Goal: Information Seeking & Learning: Find contact information

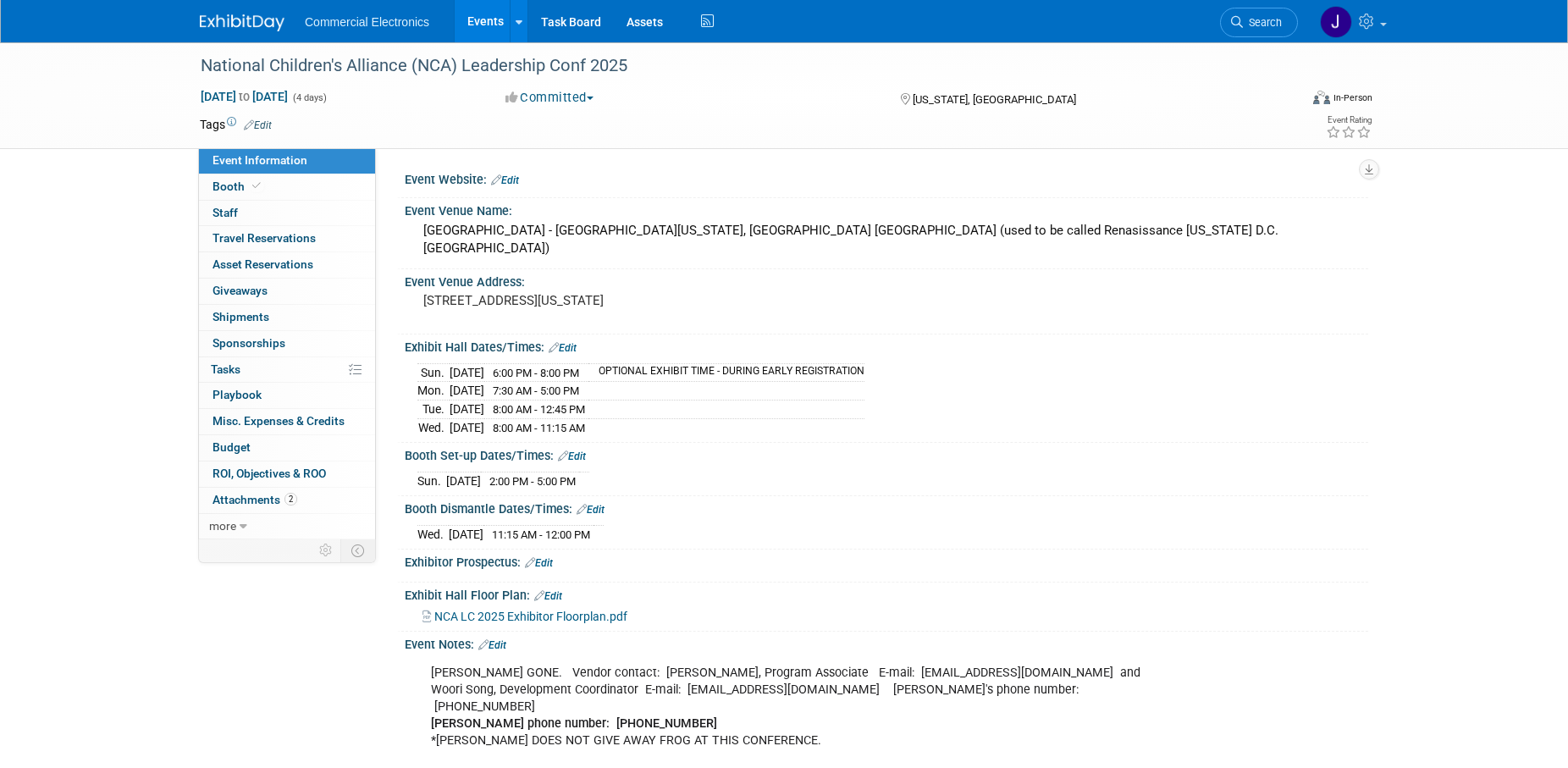
scroll to position [259, 0]
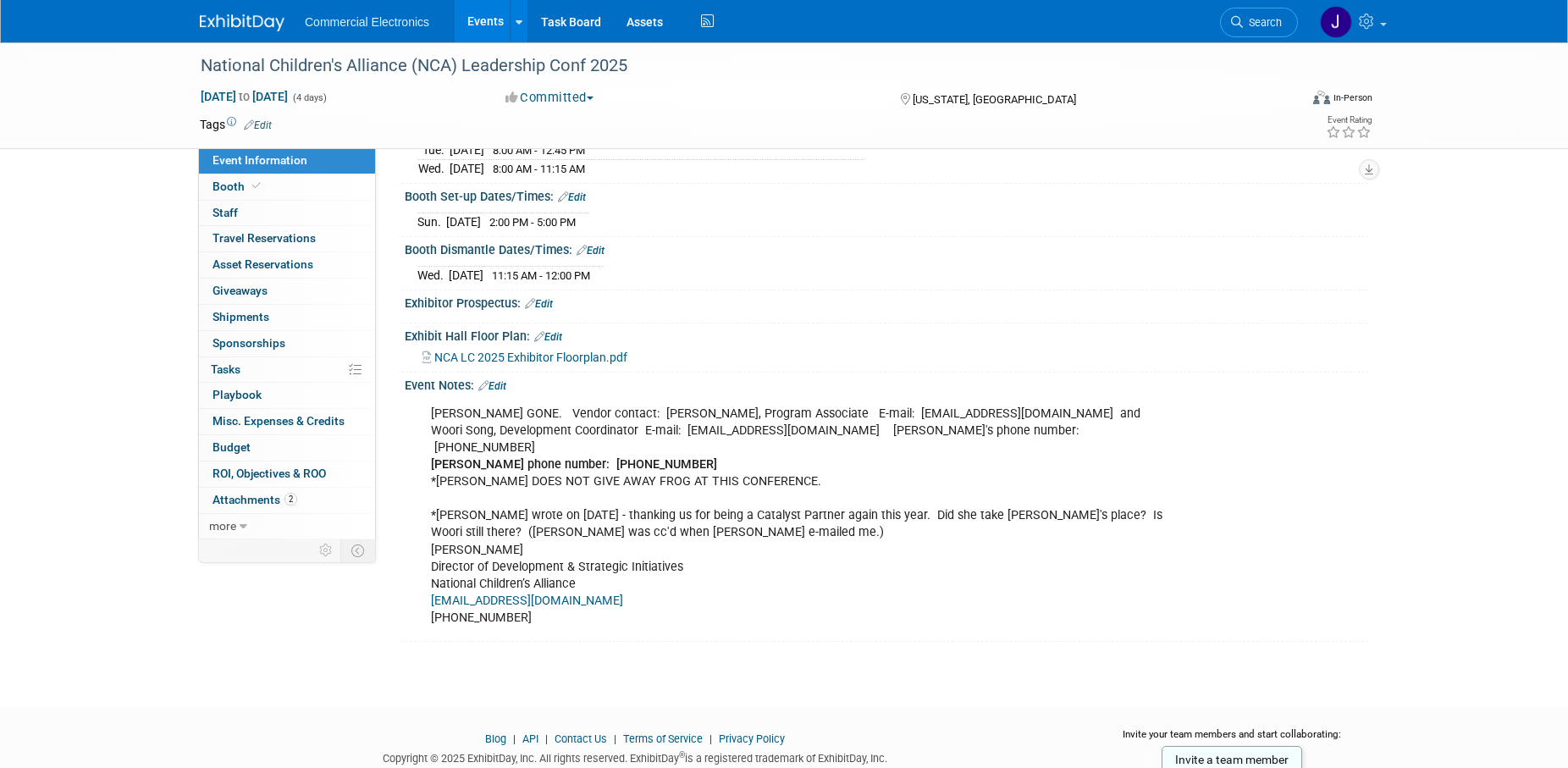
click at [954, 444] on div "[PERSON_NAME] GONE. Vendor contact: [PERSON_NAME], Program Associate E-mail: [E…" at bounding box center [799, 516] width 762 height 238
drag, startPoint x: 904, startPoint y: 398, endPoint x: 1037, endPoint y: 395, distance: 133.0
click at [1037, 397] on div "[PERSON_NAME] GONE. Vendor contact: [PERSON_NAME], Program Associate E-mail: [E…" at bounding box center [799, 516] width 762 height 238
copy div "[EMAIL_ADDRESS][DOMAIN_NAME]"
click at [1036, 434] on div "[PERSON_NAME] GONE. Vendor contact: [PERSON_NAME], Program Associate E-mail: [E…" at bounding box center [799, 516] width 762 height 238
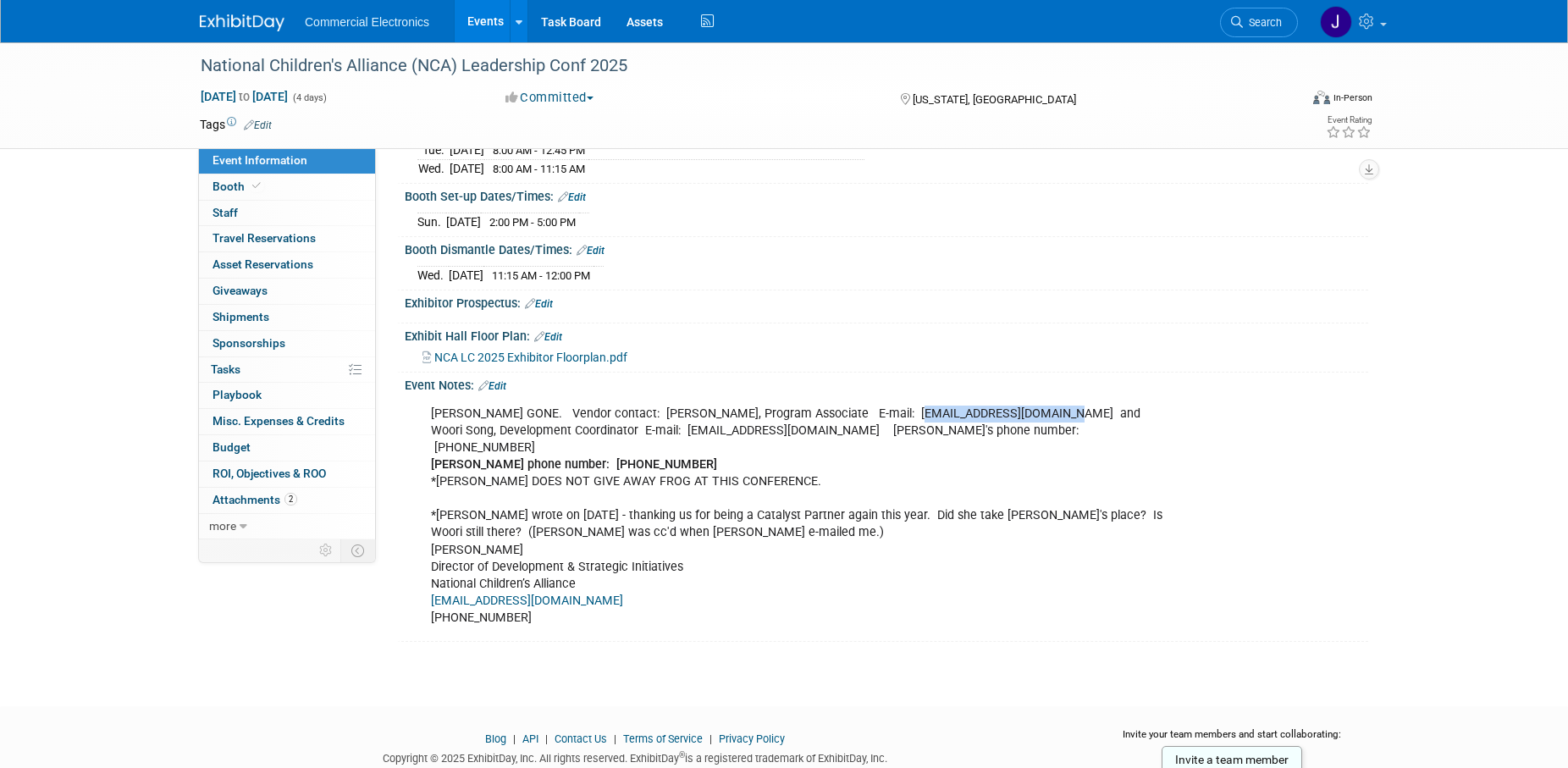
drag, startPoint x: 903, startPoint y: 393, endPoint x: 1036, endPoint y: 398, distance: 133.1
click at [1036, 398] on div "[PERSON_NAME] GONE. Vendor contact: [PERSON_NAME], Program Associate E-mail: [E…" at bounding box center [799, 516] width 762 height 238
copy div "[EMAIL_ADDRESS][DOMAIN_NAME]"
click at [980, 446] on div "[PERSON_NAME] GONE. Vendor contact: [PERSON_NAME], Program Associate E-mail: [E…" at bounding box center [799, 516] width 762 height 238
drag, startPoint x: 903, startPoint y: 393, endPoint x: 1037, endPoint y: 400, distance: 134.2
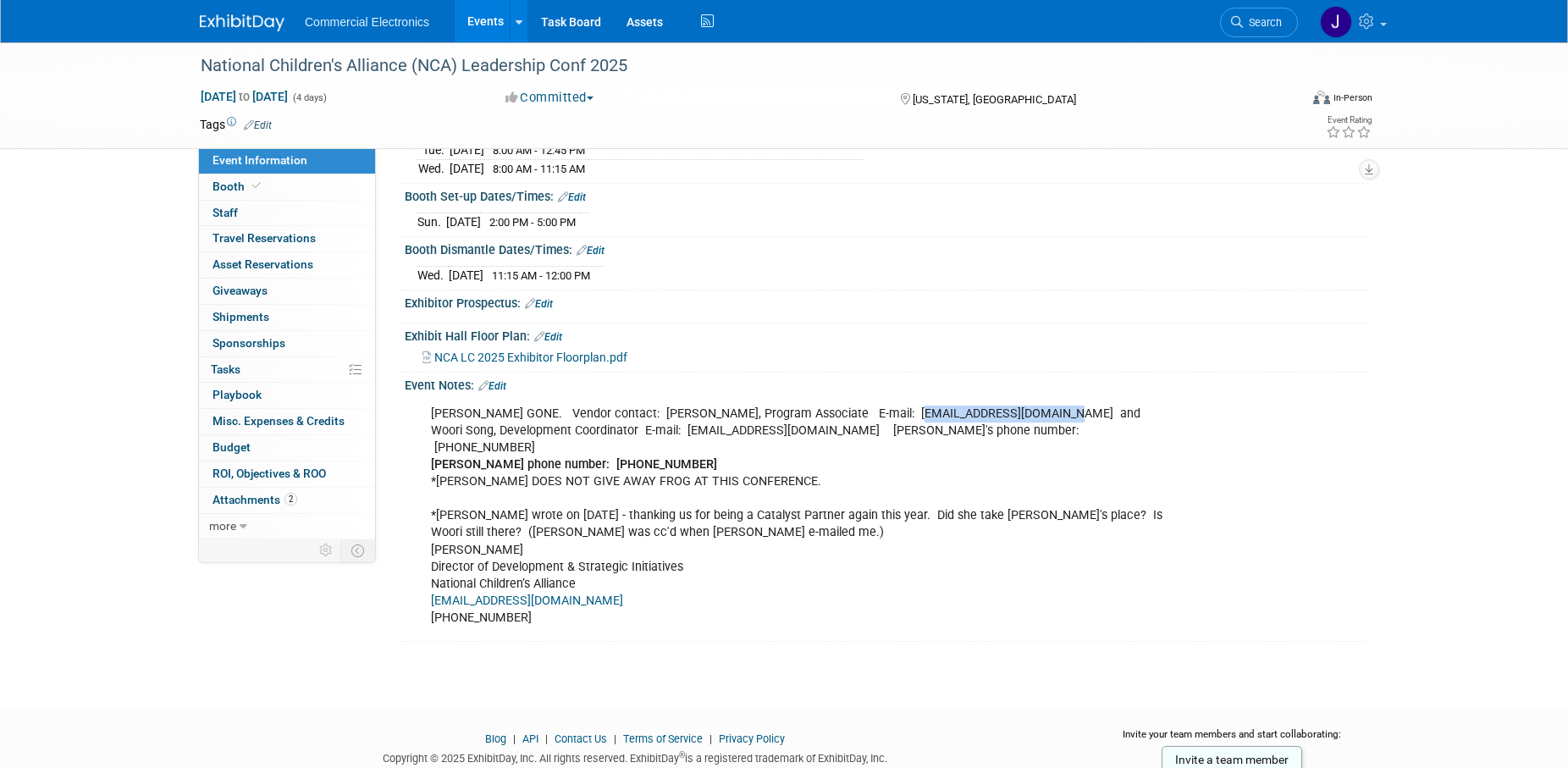
click at [1037, 400] on div "[PERSON_NAME] GONE. Vendor contact: [PERSON_NAME], Program Associate E-mail: [E…" at bounding box center [799, 516] width 762 height 238
copy div "[EMAIL_ADDRESS][DOMAIN_NAME]"
click at [1017, 441] on div "[PERSON_NAME] GONE. Vendor contact: [PERSON_NAME], Program Associate E-mail: [E…" at bounding box center [799, 516] width 762 height 238
drag, startPoint x: 904, startPoint y: 396, endPoint x: 1038, endPoint y: 399, distance: 134.0
click at [1038, 399] on div "[PERSON_NAME] GONE. Vendor contact: [PERSON_NAME], Program Associate E-mail: [E…" at bounding box center [799, 516] width 762 height 238
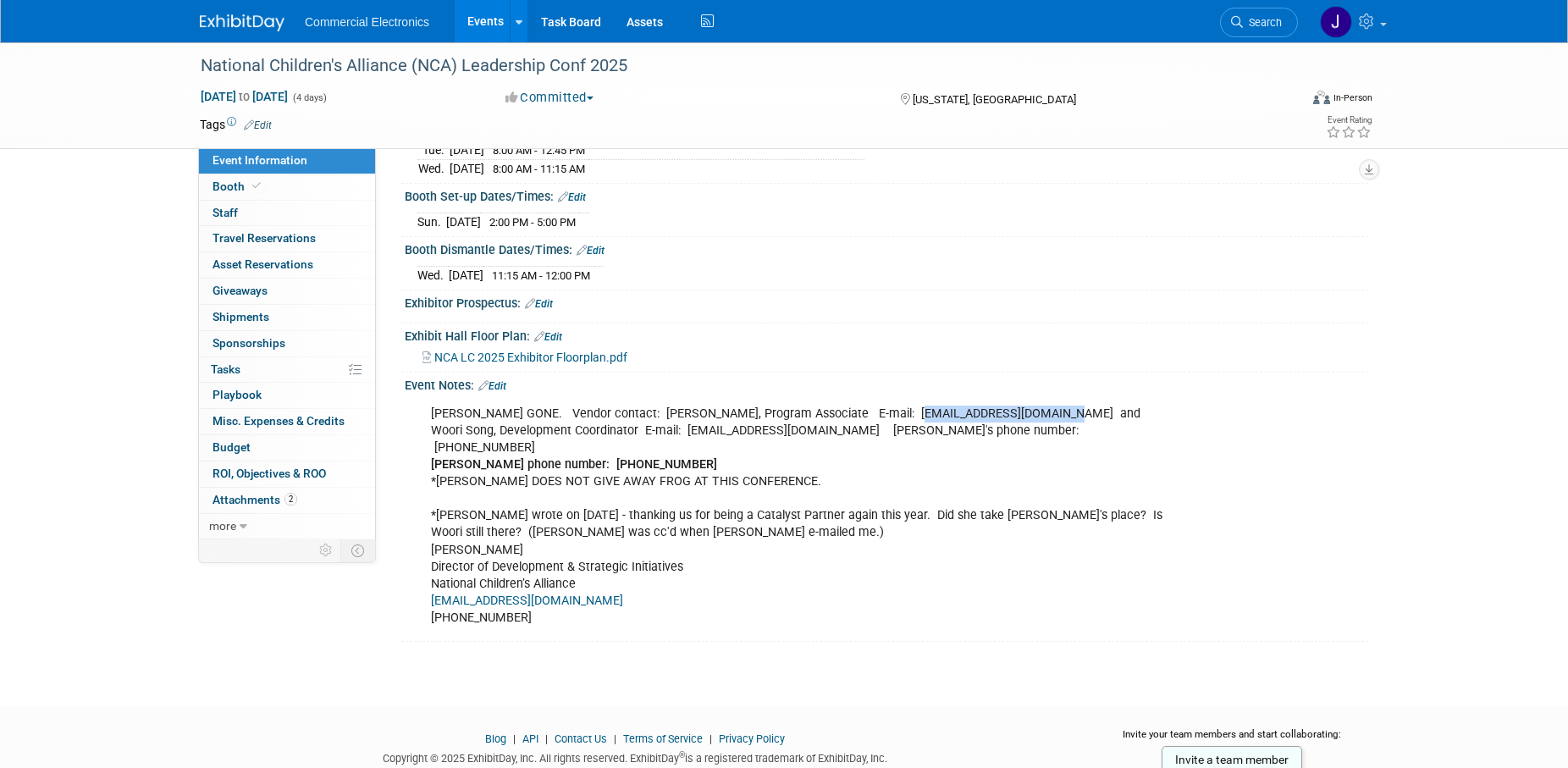
copy div "[EMAIL_ADDRESS][DOMAIN_NAME]"
